Goal: Transaction & Acquisition: Obtain resource

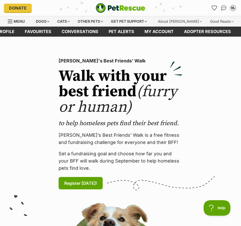
click at [162, 113] on h2 "Walk with your best friend (furry or human)" at bounding box center [121, 92] width 124 height 46
click at [67, 24] on div "Cats" at bounding box center [64, 21] width 20 height 10
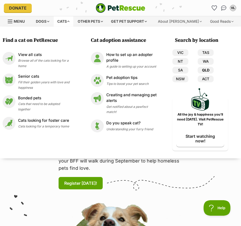
click at [204, 70] on link "QLD" at bounding box center [206, 70] width 16 height 7
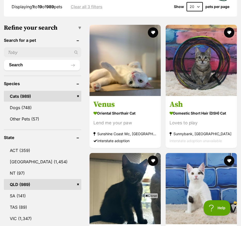
scroll to position [297, 0]
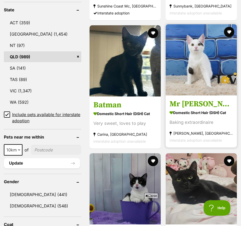
click at [181, 116] on strong "Domestic Short Hair (DSH) Cat" at bounding box center [202, 112] width 64 height 7
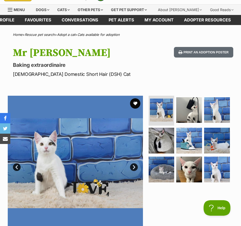
click at [135, 168] on link "Next" at bounding box center [134, 167] width 8 height 8
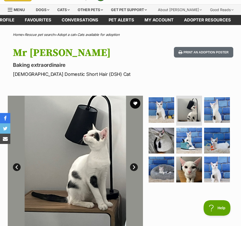
click at [135, 168] on link "Next" at bounding box center [134, 167] width 8 height 8
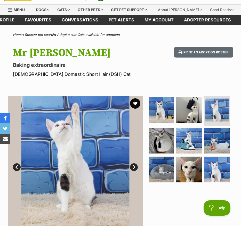
click at [135, 168] on link "Next" at bounding box center [134, 167] width 8 height 8
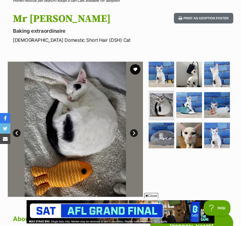
scroll to position [46, 0]
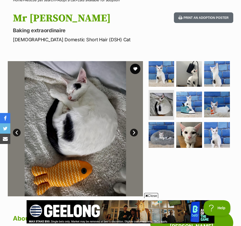
click at [134, 132] on link "Next" at bounding box center [134, 133] width 8 height 8
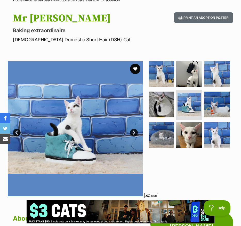
click at [134, 132] on link "Next" at bounding box center [134, 133] width 8 height 8
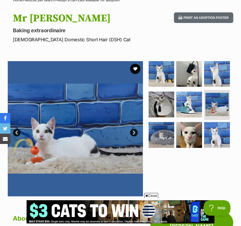
click at [134, 132] on link "Next" at bounding box center [134, 133] width 8 height 8
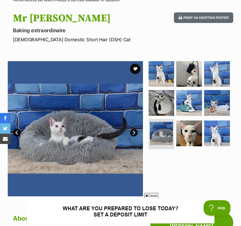
click at [134, 132] on link "Next" at bounding box center [134, 133] width 8 height 8
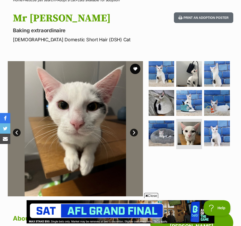
click at [134, 132] on link "Next" at bounding box center [134, 133] width 8 height 8
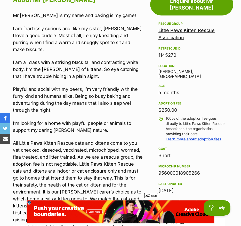
scroll to position [263, 0]
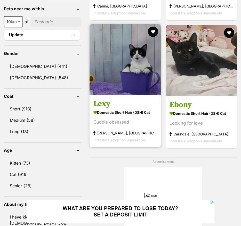
click at [126, 109] on h3 "Lexy" at bounding box center [125, 104] width 64 height 10
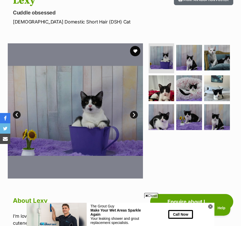
click at [135, 115] on link "Next" at bounding box center [134, 115] width 8 height 8
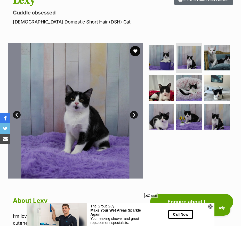
click at [135, 115] on link "Next" at bounding box center [134, 115] width 8 height 8
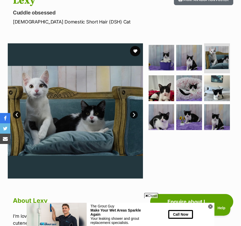
click at [135, 115] on link "Next" at bounding box center [134, 115] width 8 height 8
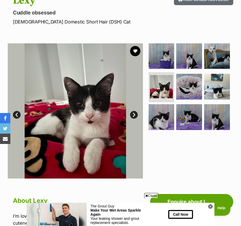
click at [135, 115] on link "Next" at bounding box center [134, 115] width 8 height 8
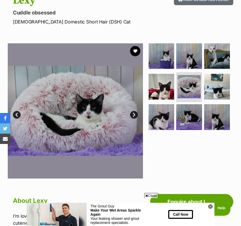
click at [135, 115] on link "Next" at bounding box center [134, 115] width 8 height 8
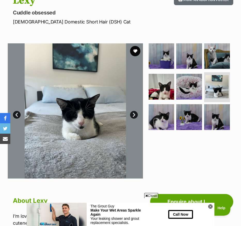
click at [135, 115] on link "Next" at bounding box center [134, 115] width 8 height 8
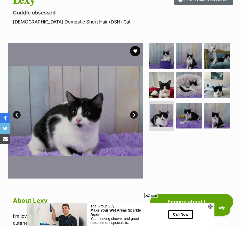
click at [135, 115] on link "Next" at bounding box center [134, 115] width 8 height 8
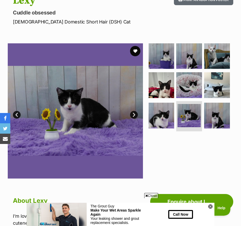
click at [135, 115] on link "Next" at bounding box center [134, 115] width 8 height 8
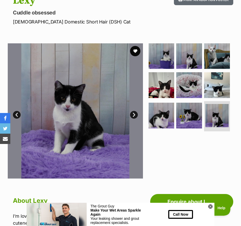
click at [135, 115] on link "Next" at bounding box center [134, 115] width 8 height 8
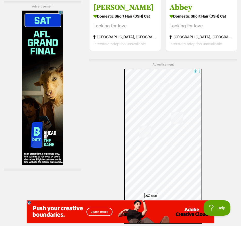
scroll to position [1577, 0]
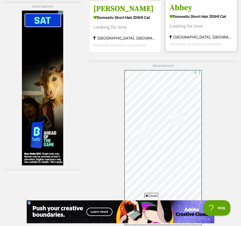
click at [170, 20] on strong "Domestic Short Hair (DSH) Cat" at bounding box center [202, 16] width 64 height 7
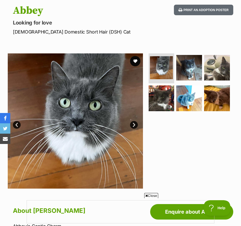
click at [135, 126] on link "Next" at bounding box center [134, 125] width 8 height 8
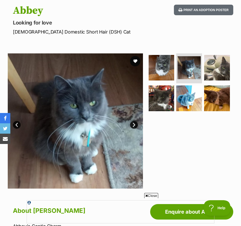
click at [135, 126] on link "Next" at bounding box center [134, 125] width 8 height 8
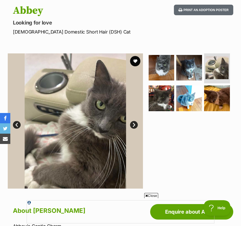
click at [135, 126] on link "Next" at bounding box center [134, 125] width 8 height 8
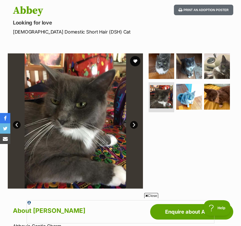
click at [135, 126] on link "Next" at bounding box center [134, 125] width 8 height 8
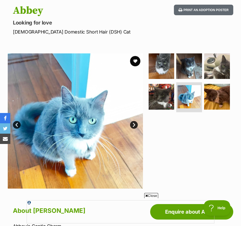
click at [135, 126] on link "Next" at bounding box center [134, 125] width 8 height 8
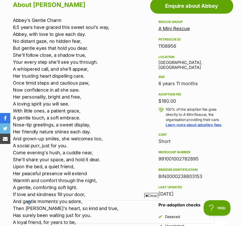
scroll to position [265, 0]
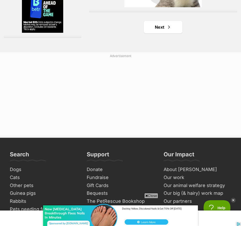
scroll to position [1753, 0]
click at [159, 33] on link "Next" at bounding box center [163, 27] width 39 height 12
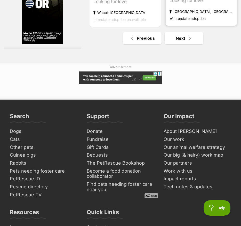
click at [179, 15] on strong "[GEOGRAPHIC_DATA], [GEOGRAPHIC_DATA]" at bounding box center [202, 11] width 64 height 7
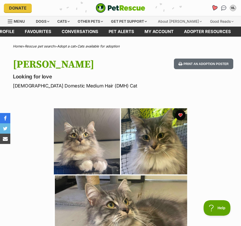
click at [212, 10] on icon "Favourites" at bounding box center [214, 8] width 7 height 7
